Goal: Information Seeking & Learning: Learn about a topic

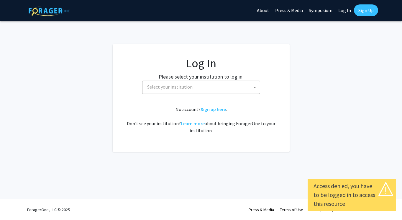
select select
click at [182, 83] on span "Select your institution" at bounding box center [202, 87] width 115 height 12
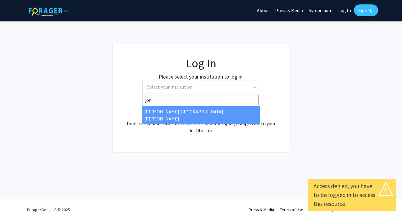
type input "[PERSON_NAME]"
select select "1"
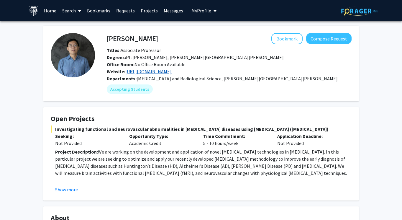
click at [164, 71] on link "[URL][DOMAIN_NAME]" at bounding box center [148, 71] width 46 height 6
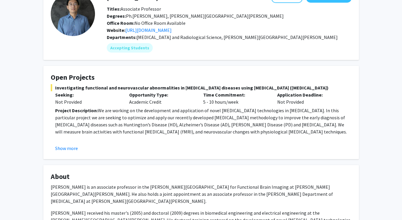
scroll to position [49, 0]
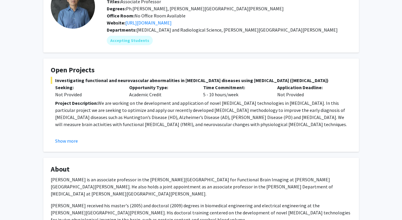
click at [187, 108] on p "Project Description: We are working on the development and application of novel…" at bounding box center [203, 113] width 296 height 28
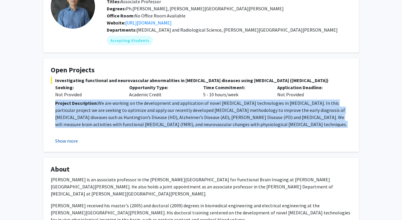
click at [67, 141] on button "Show more" at bounding box center [66, 140] width 23 height 7
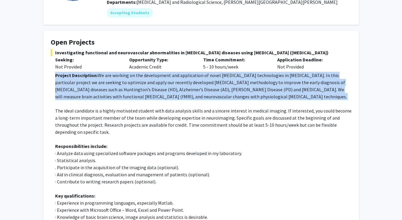
scroll to position [84, 0]
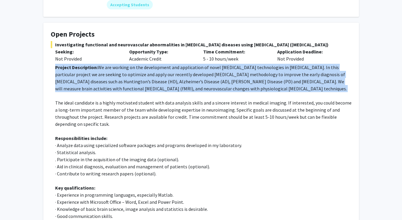
click at [110, 112] on p "The ideal candidate is a highly motivated student with data analysis skills and…" at bounding box center [203, 113] width 296 height 28
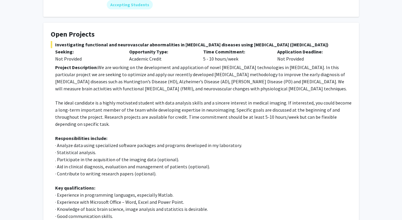
click at [110, 112] on p "The ideal candidate is a highly motivated student with data analysis skills and…" at bounding box center [203, 113] width 296 height 28
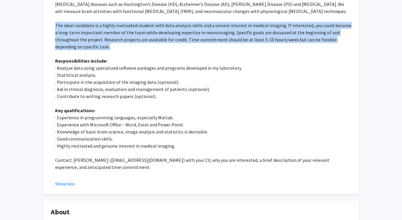
scroll to position [162, 0]
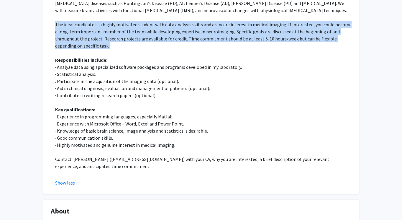
click at [113, 69] on p "· Analyze data using specialized software packages and programs developed in my…" at bounding box center [203, 66] width 296 height 7
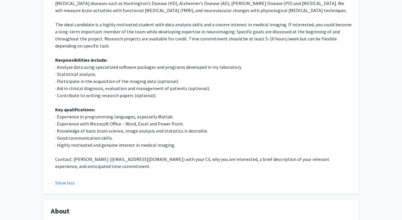
click at [113, 69] on p "· Analyze data using specialized software packages and programs developed in my…" at bounding box center [203, 66] width 296 height 7
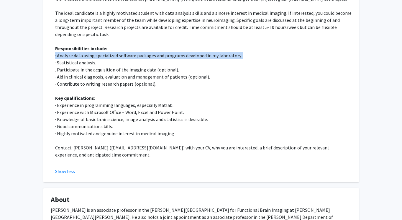
scroll to position [174, 0]
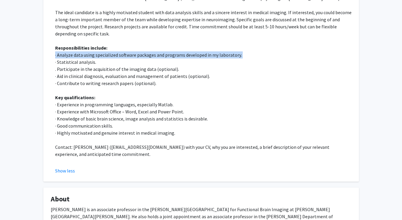
click at [113, 69] on p ". Participate in the acquisition of the imaging data (optional)." at bounding box center [203, 68] width 296 height 7
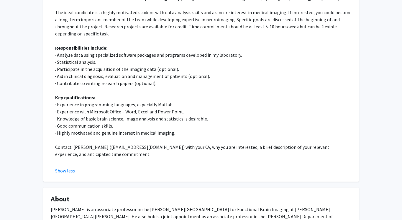
click at [113, 69] on p ". Participate in the acquisition of the imaging data (optional)." at bounding box center [203, 68] width 296 height 7
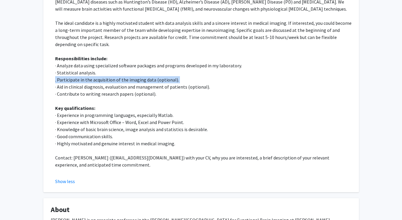
scroll to position [161, 0]
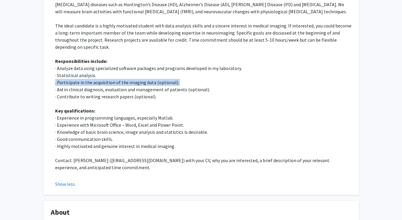
click at [113, 69] on p "· Analyze data using specialized software packages and programs developed in my…" at bounding box center [203, 68] width 296 height 7
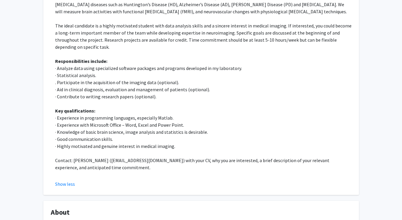
click at [113, 69] on p "· Analyze data using specialized software packages and programs developed in my…" at bounding box center [203, 68] width 296 height 7
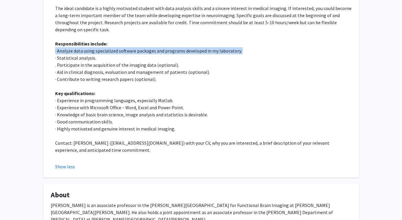
scroll to position [179, 0]
click at [113, 69] on p "· Aid in clinical diagnosis, evaluation and management of patients (optional)." at bounding box center [203, 71] width 296 height 7
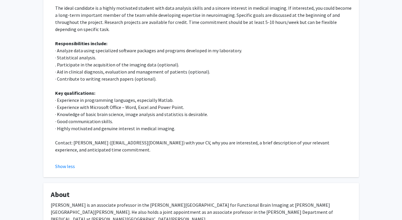
click at [113, 69] on p "· Aid in clinical diagnosis, evaluation and management of patients (optional)." at bounding box center [203, 71] width 296 height 7
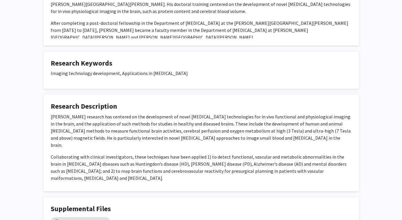
scroll to position [459, 0]
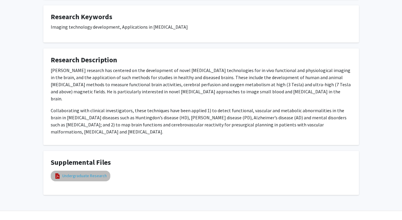
click at [93, 172] on link "Undergraduate Research" at bounding box center [84, 175] width 44 height 6
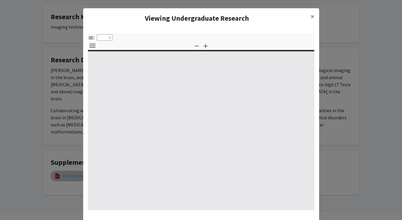
select select "custom"
type input "0"
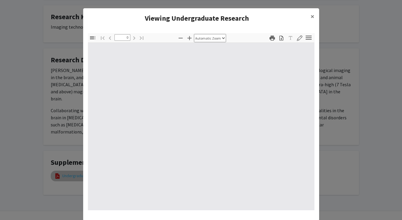
select select "custom"
type input "1"
select select "auto"
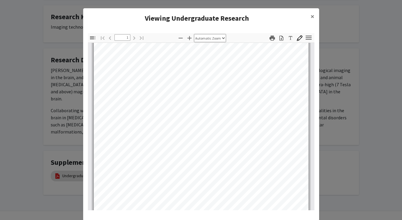
scroll to position [116, 0]
click at [311, 16] on span "×" at bounding box center [312, 16] width 4 height 9
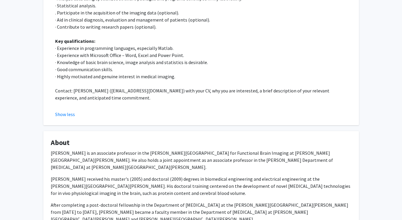
scroll to position [0, 0]
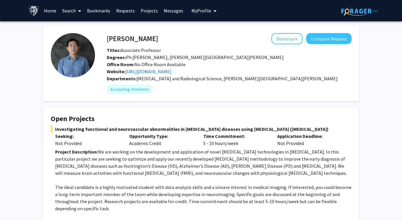
click at [69, 6] on link "Search" at bounding box center [71, 10] width 25 height 21
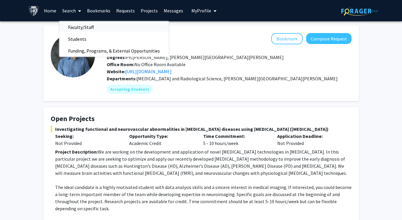
click at [72, 21] on span "Faculty/Staff" at bounding box center [80, 27] width 43 height 12
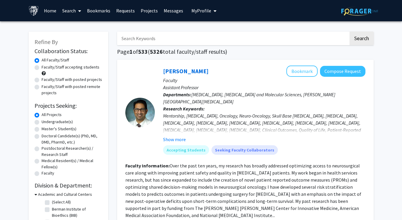
click at [143, 39] on input "Search Keywords" at bounding box center [232, 39] width 231 height 14
click at [349, 32] on button "Search" at bounding box center [361, 39] width 24 height 14
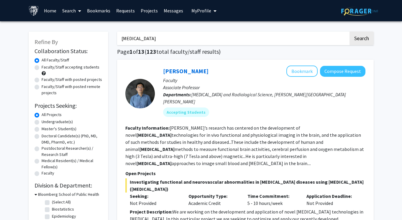
click at [142, 37] on input "mri" at bounding box center [232, 39] width 231 height 14
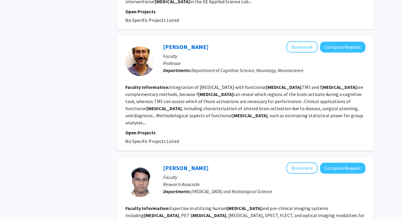
scroll to position [35, 0]
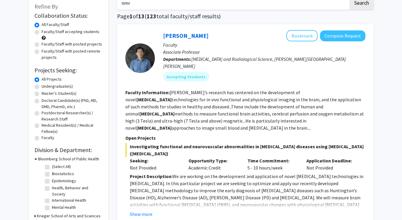
type input "nmr"
click at [349, 0] on button "Search" at bounding box center [361, 3] width 24 height 14
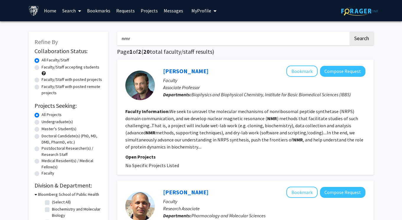
click at [197, 38] on input "nmr" at bounding box center [232, 39] width 231 height 14
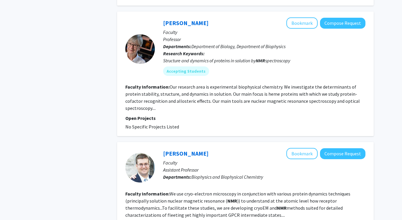
scroll to position [486, 0]
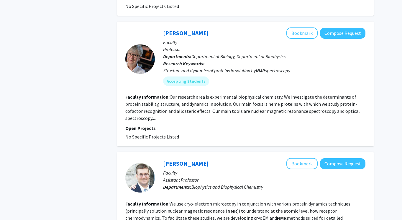
click at [163, 95] on fg-read-more "Our research area is experimental biophysical chemistry. We investigate the det…" at bounding box center [242, 107] width 234 height 27
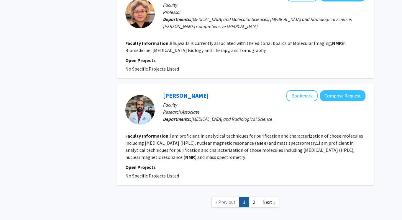
scroll to position [968, 0]
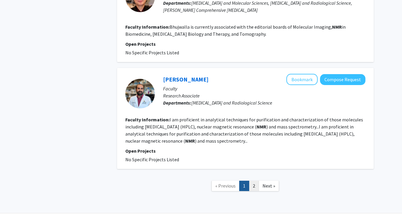
click at [253, 180] on link "2" at bounding box center [254, 185] width 10 height 10
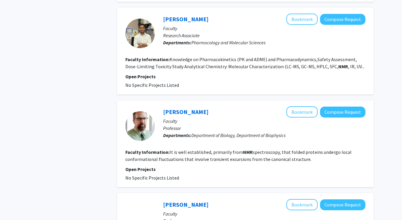
scroll to position [198, 0]
